Goal: Entertainment & Leisure: Consume media (video, audio)

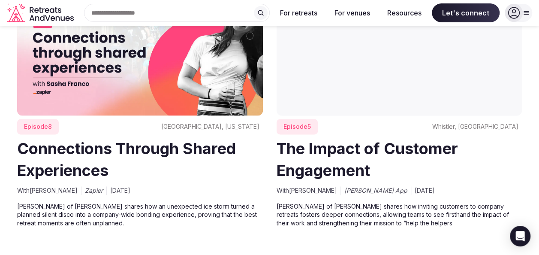
scroll to position [337, 0]
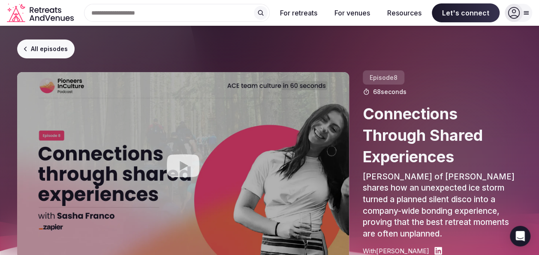
click at [182, 165] on icon "Play video" at bounding box center [183, 165] width 34 height 34
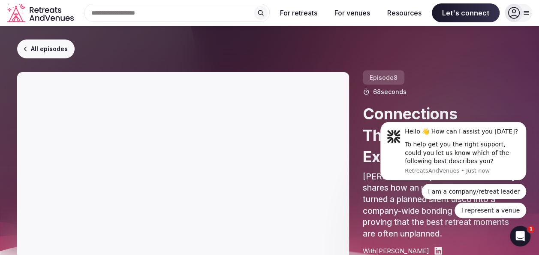
scroll to position [337, 0]
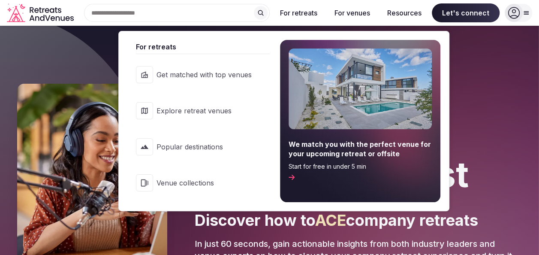
click at [300, 15] on button "For retreats" at bounding box center [298, 12] width 51 height 19
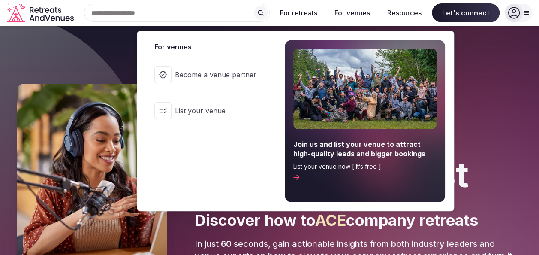
click at [352, 15] on button "For venues" at bounding box center [352, 12] width 49 height 19
